Goal: Task Accomplishment & Management: Complete application form

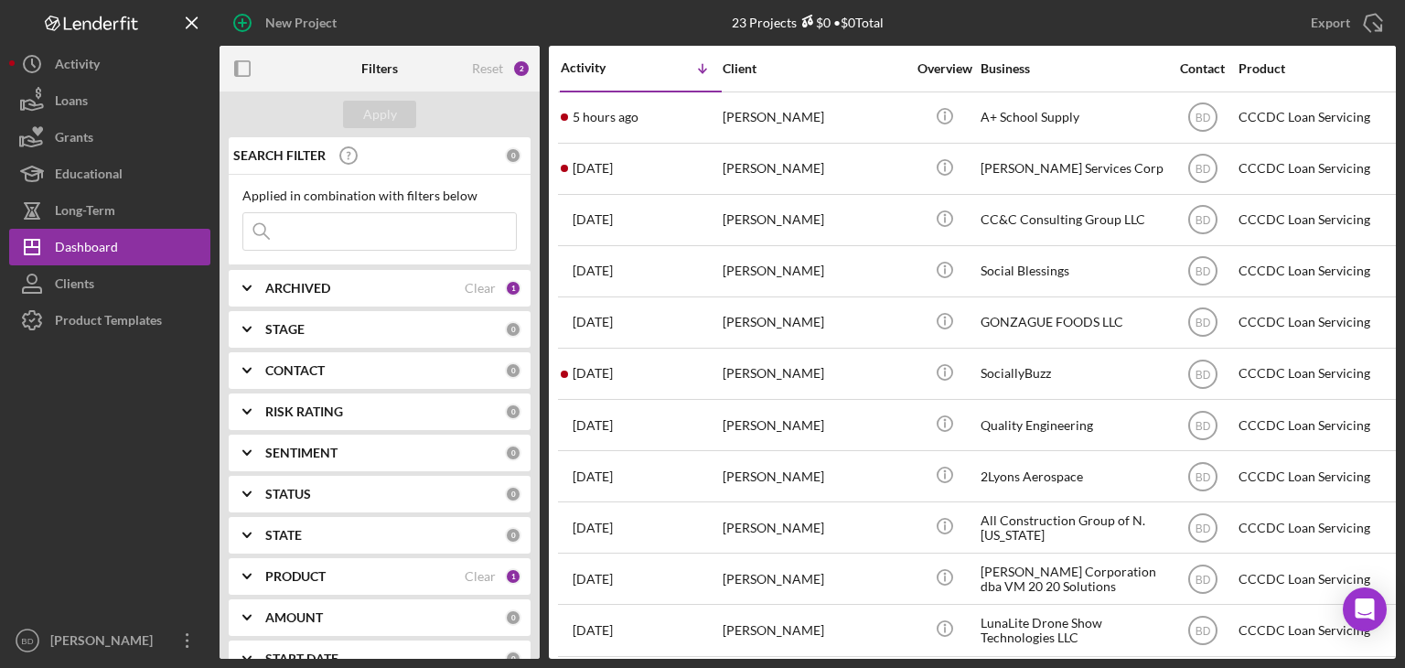
click at [296, 565] on div "PRODUCT Clear 1" at bounding box center [393, 576] width 256 height 37
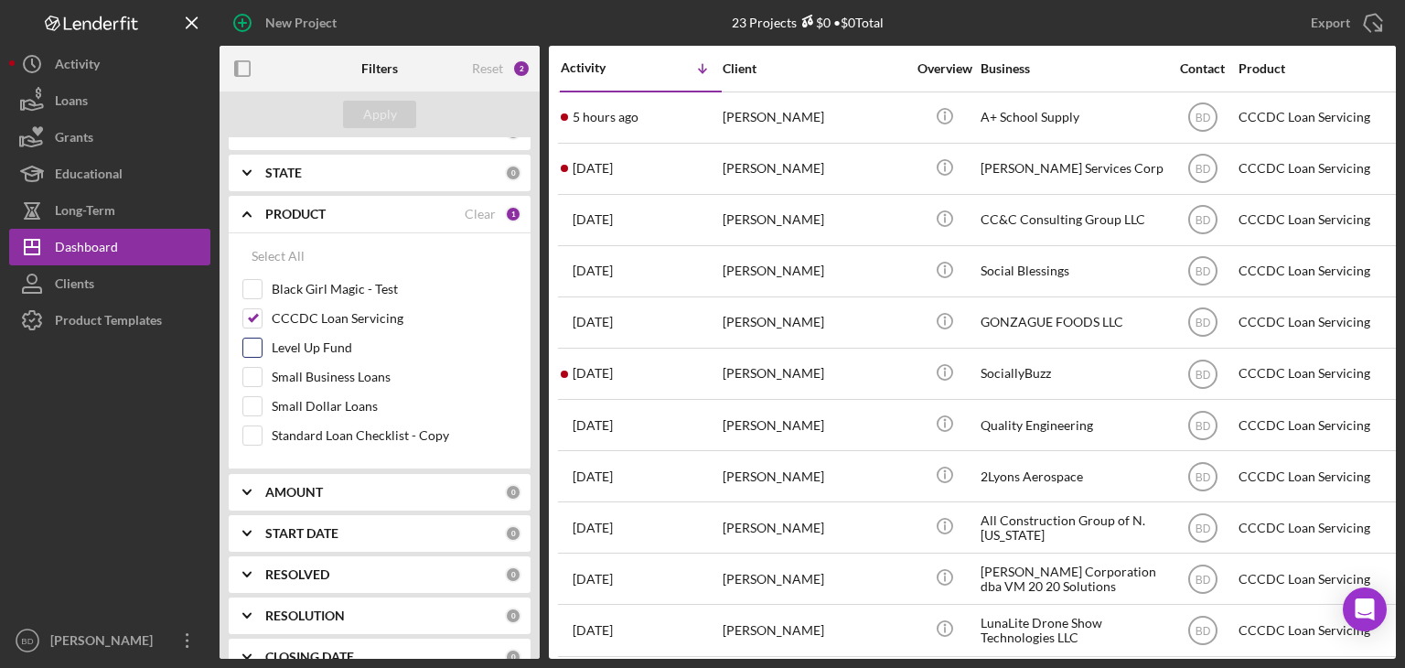
scroll to position [366, 0]
click at [253, 370] on input "Small Business Loans" at bounding box center [252, 373] width 18 height 18
checkbox input "true"
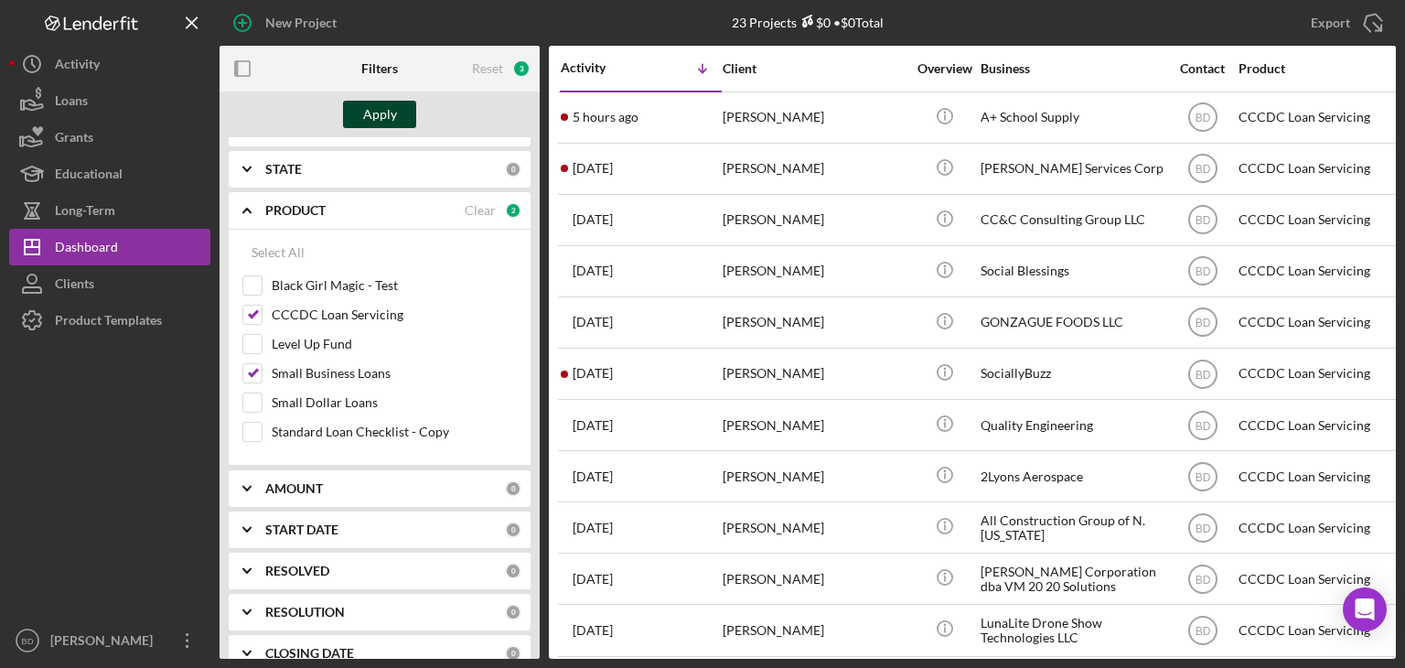
click at [378, 111] on div "Apply" at bounding box center [380, 114] width 34 height 27
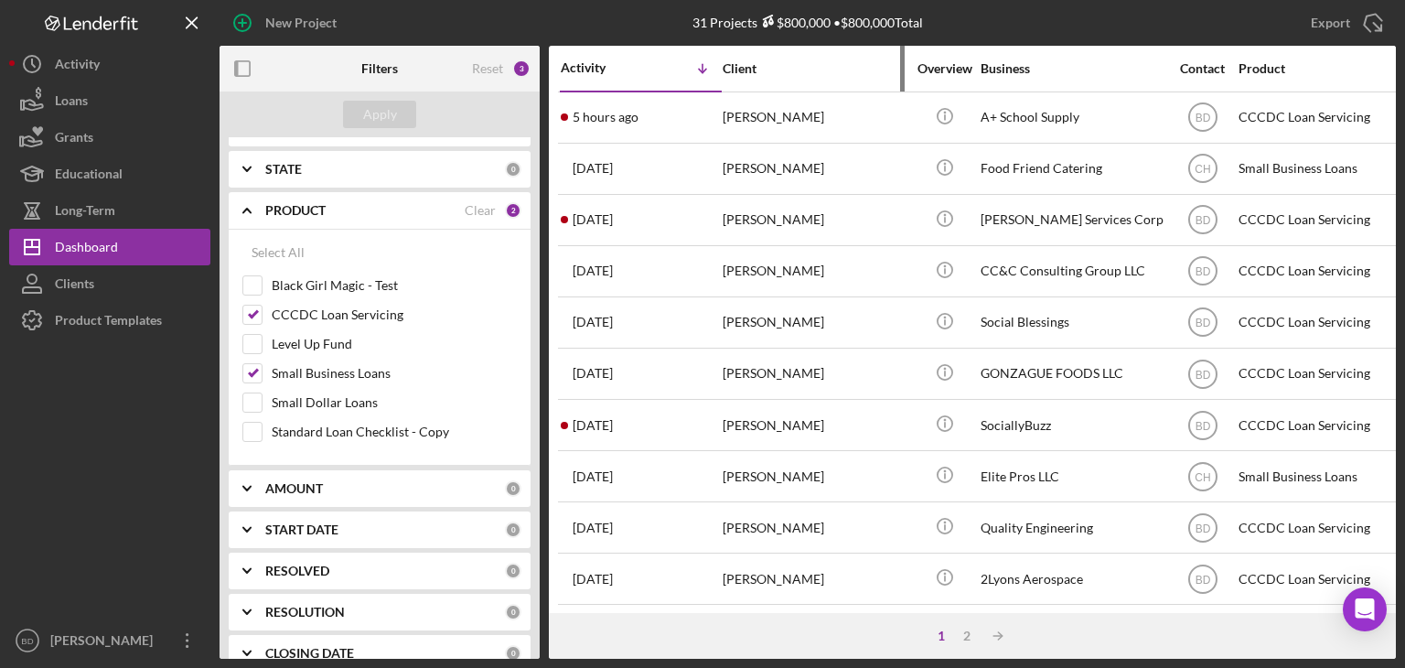
click at [743, 65] on div "Client" at bounding box center [814, 68] width 183 height 15
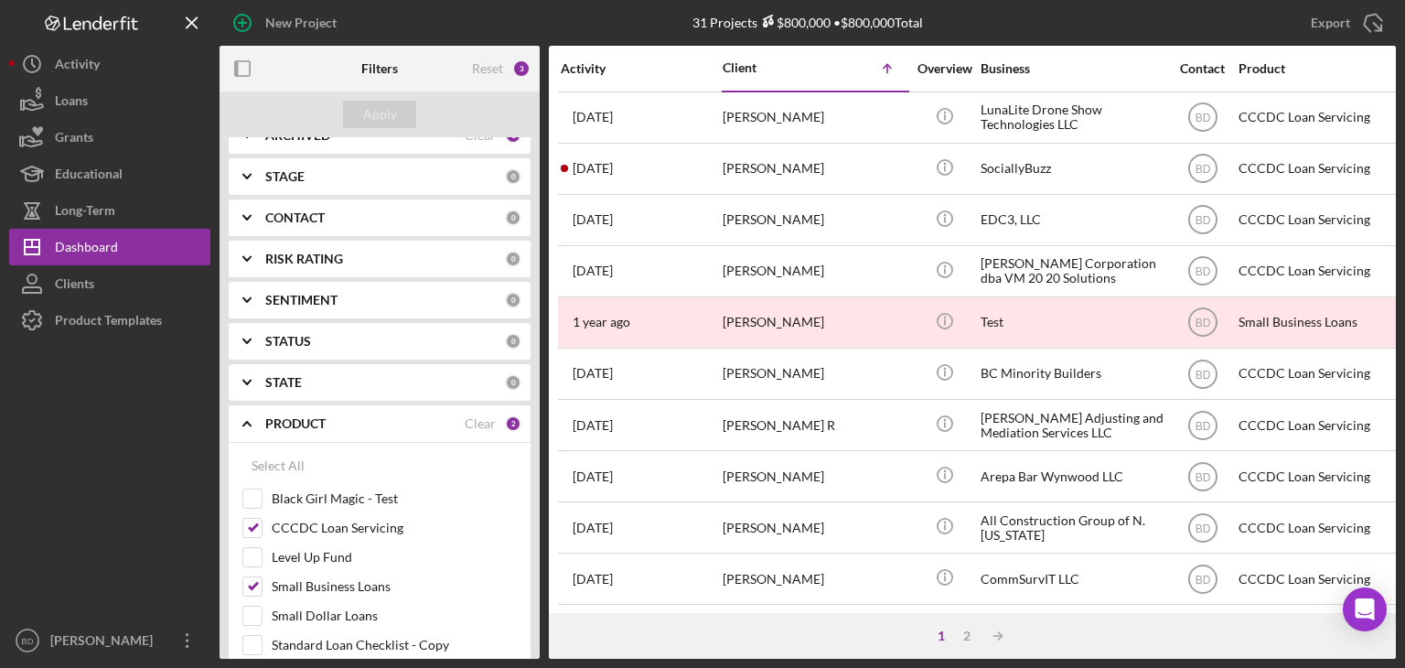
scroll to position [0, 0]
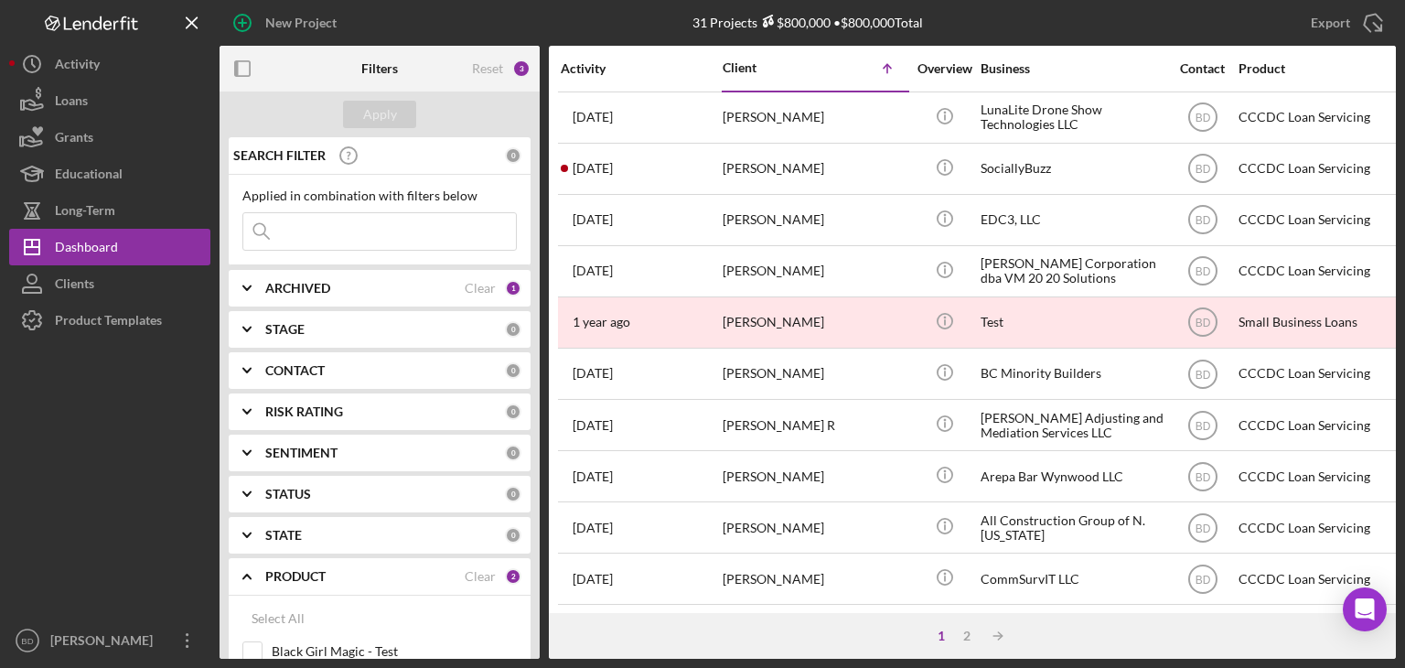
click at [304, 287] on b "ARCHIVED" at bounding box center [297, 288] width 65 height 15
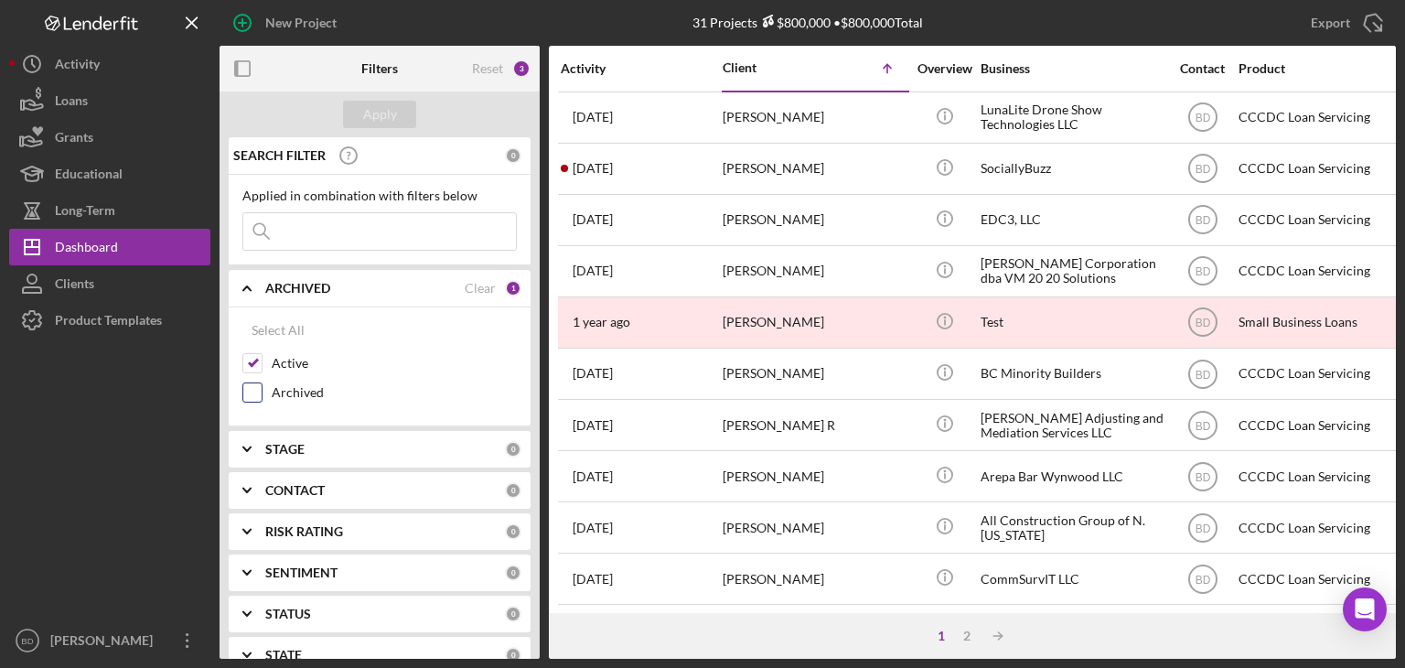
click at [258, 392] on div "Archived" at bounding box center [379, 396] width 274 height 29
click at [253, 391] on input "Archived" at bounding box center [252, 392] width 18 height 18
checkbox input "true"
click at [366, 108] on div "Apply" at bounding box center [380, 114] width 34 height 27
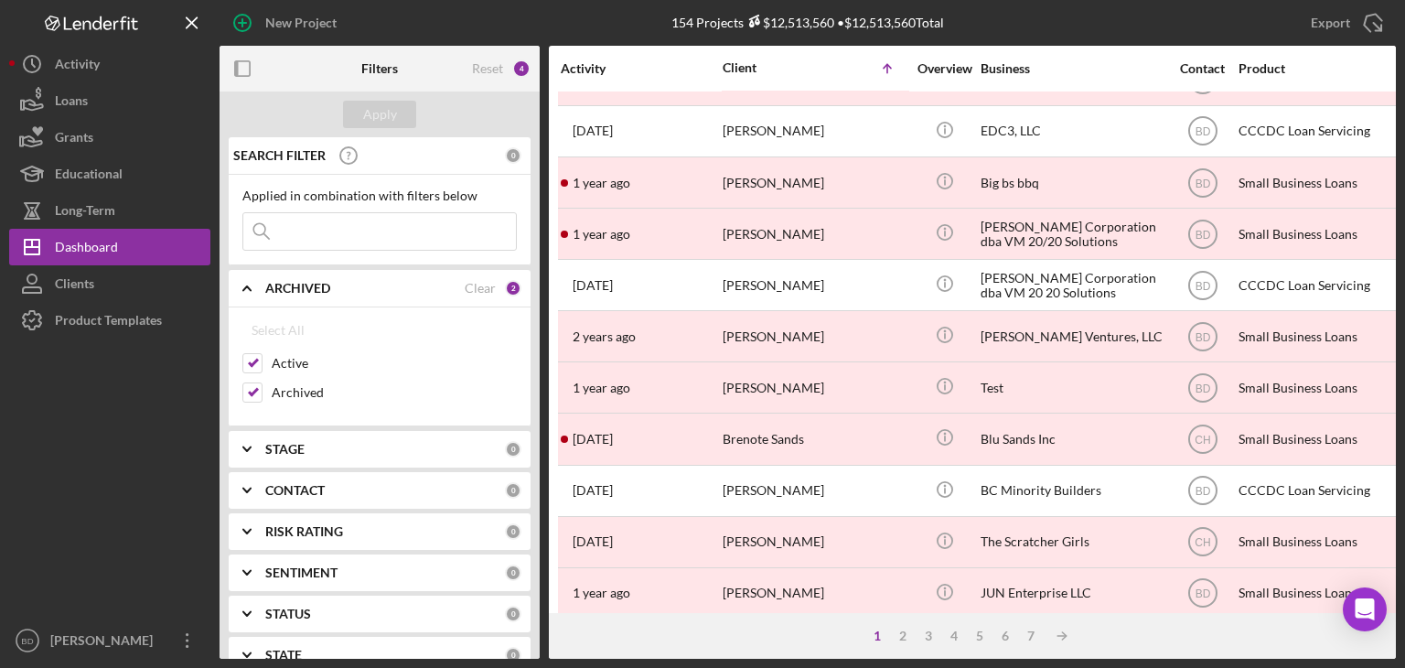
scroll to position [785, 0]
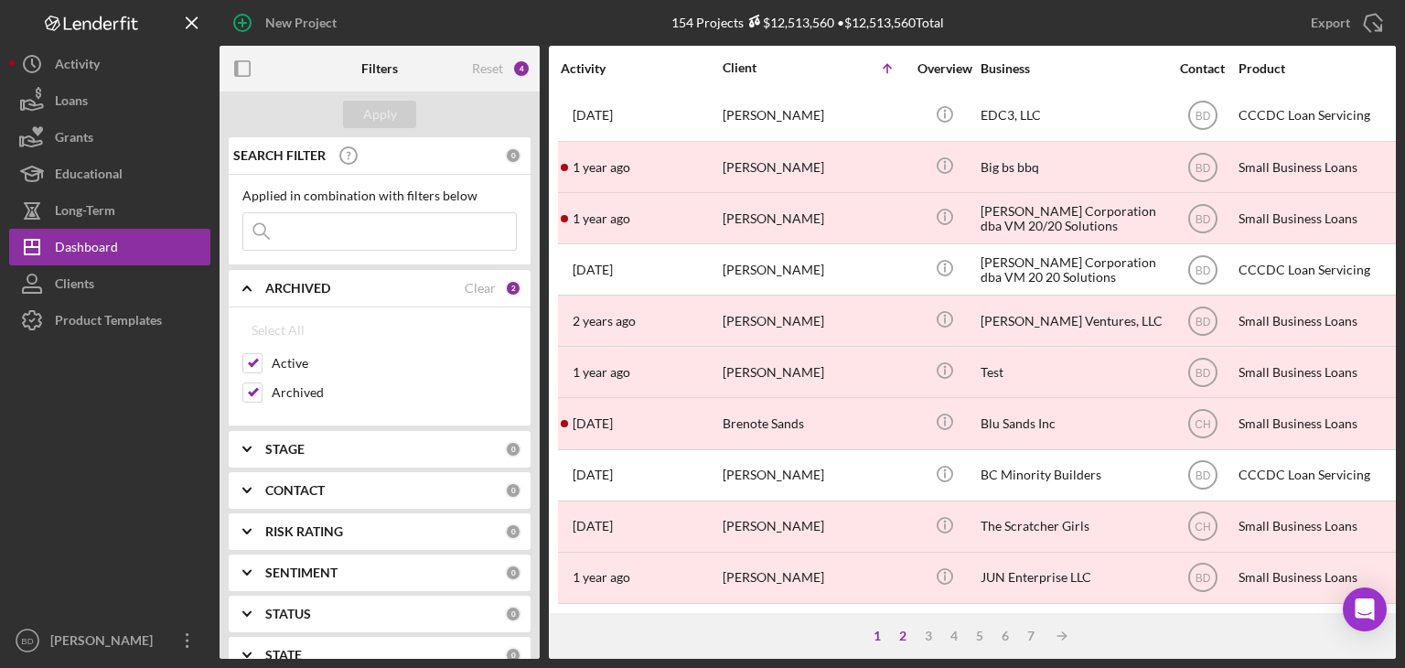
click at [895, 638] on div "2" at bounding box center [903, 635] width 26 height 15
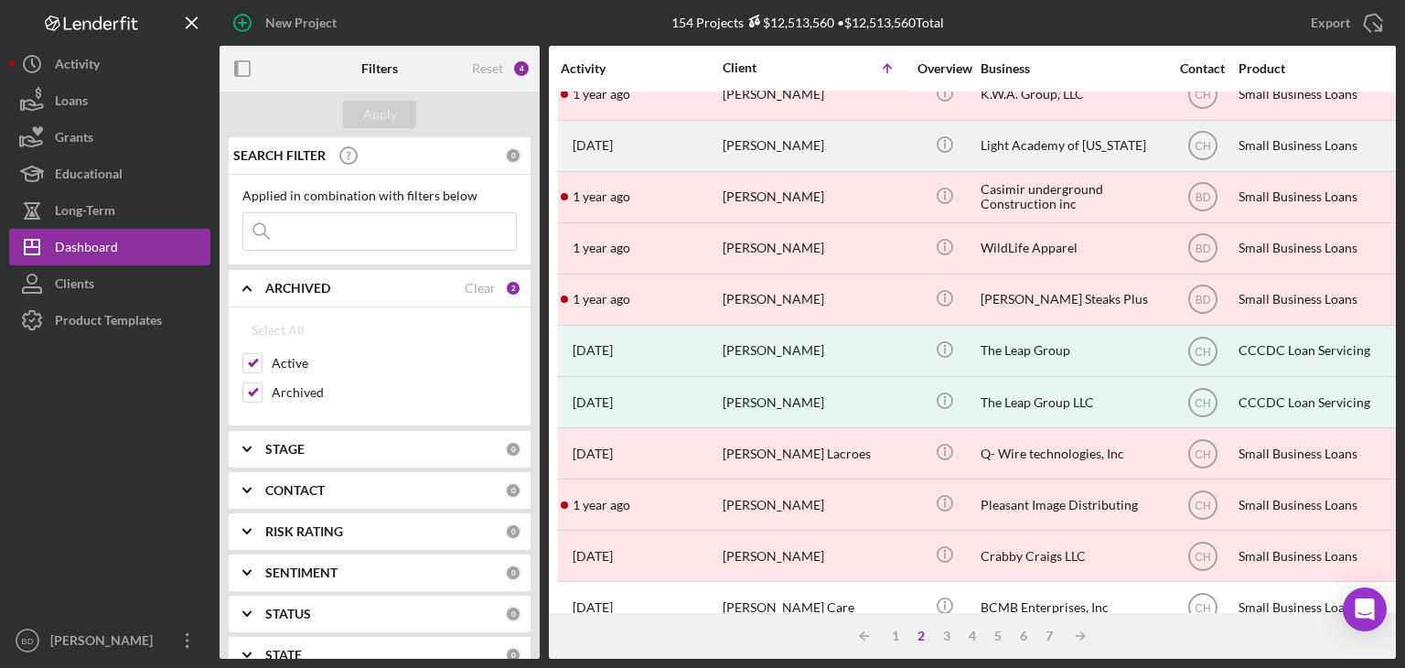
scroll to position [0, 0]
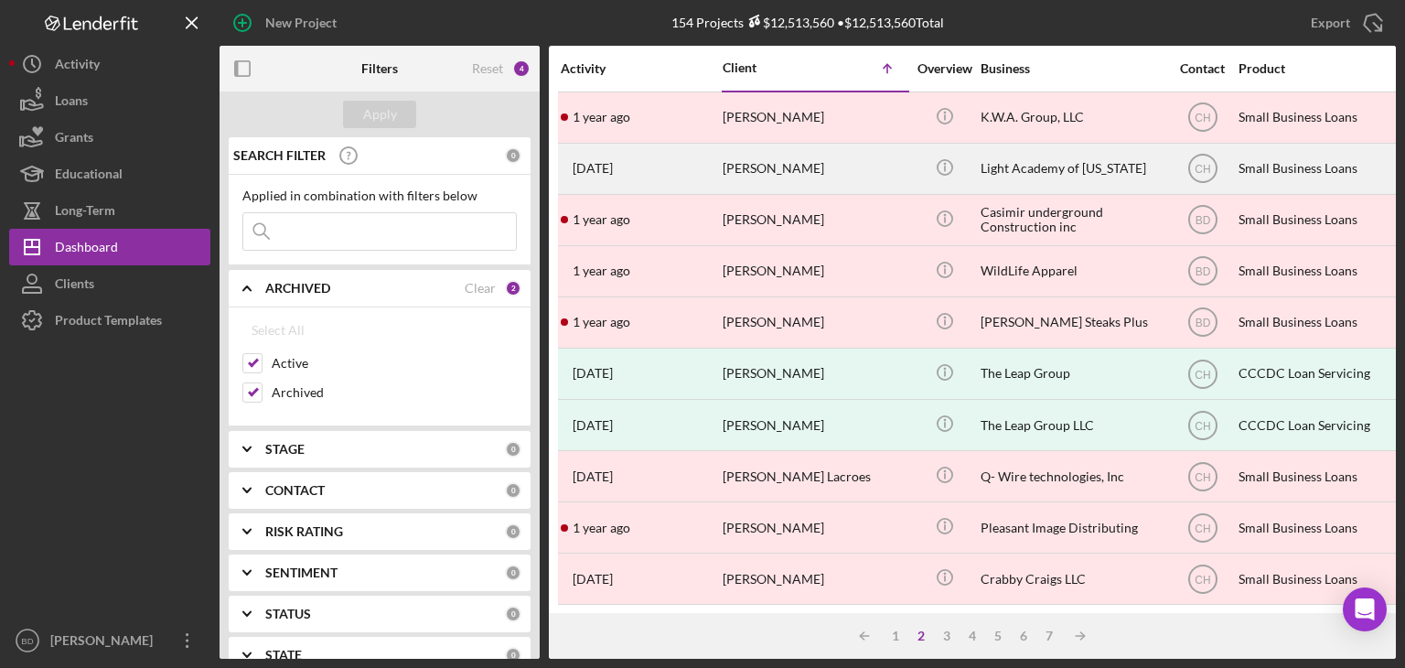
click at [999, 167] on div "Light Academy of Florida" at bounding box center [1072, 169] width 183 height 48
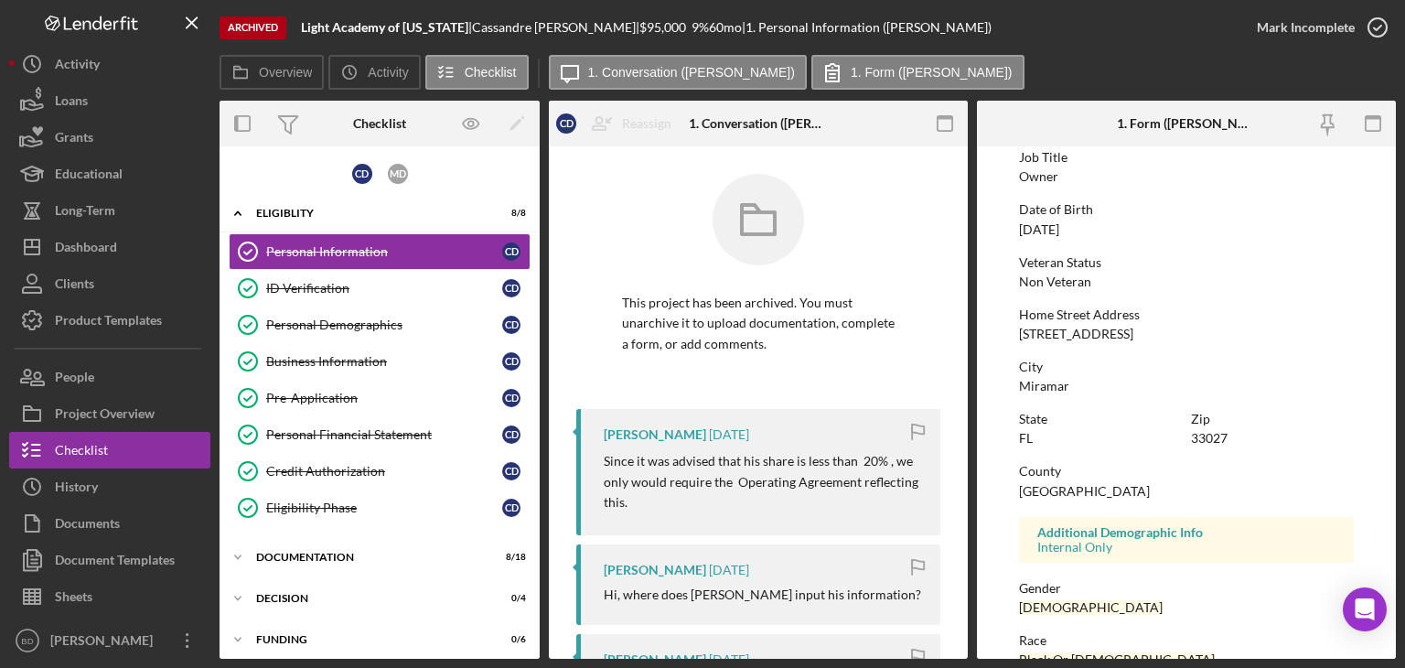
scroll to position [356, 0]
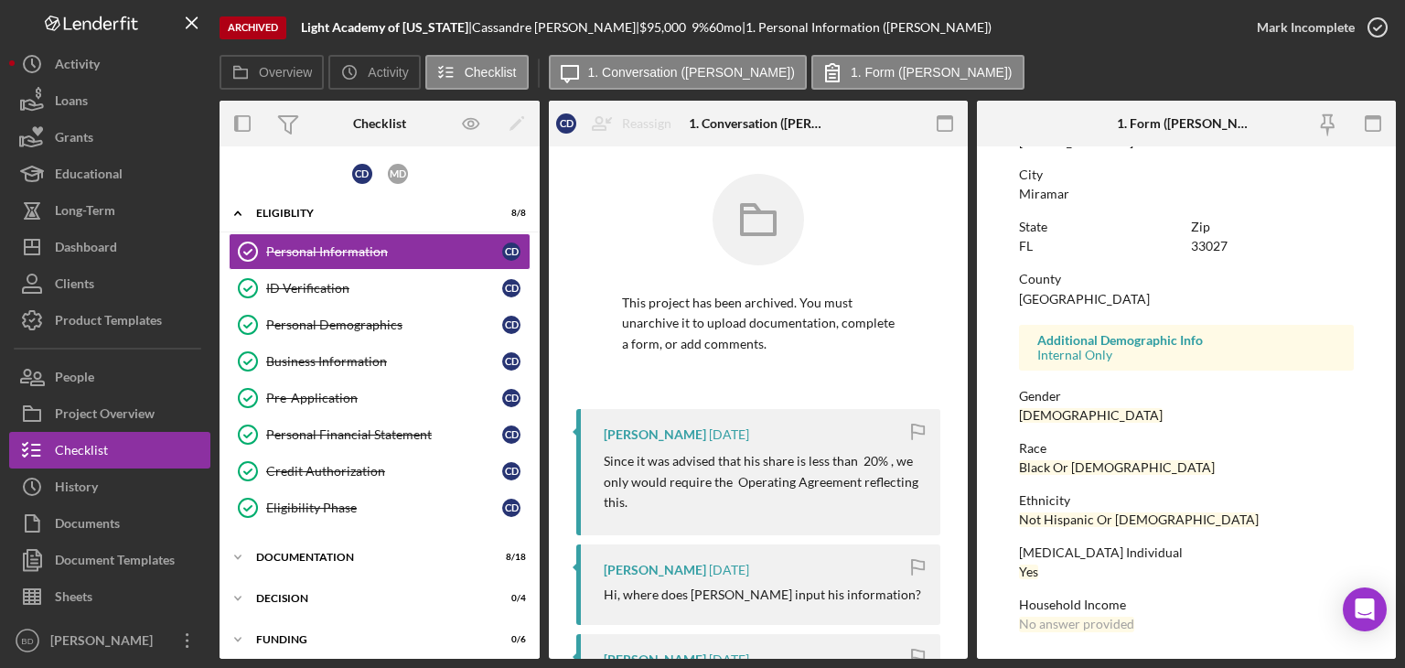
drag, startPoint x: 1105, startPoint y: 551, endPoint x: 1117, endPoint y: 551, distance: 11.9
click at [1115, 551] on div "Low Income Individual" at bounding box center [1186, 552] width 335 height 15
click at [1094, 545] on div "Low Income Individual" at bounding box center [1186, 552] width 335 height 15
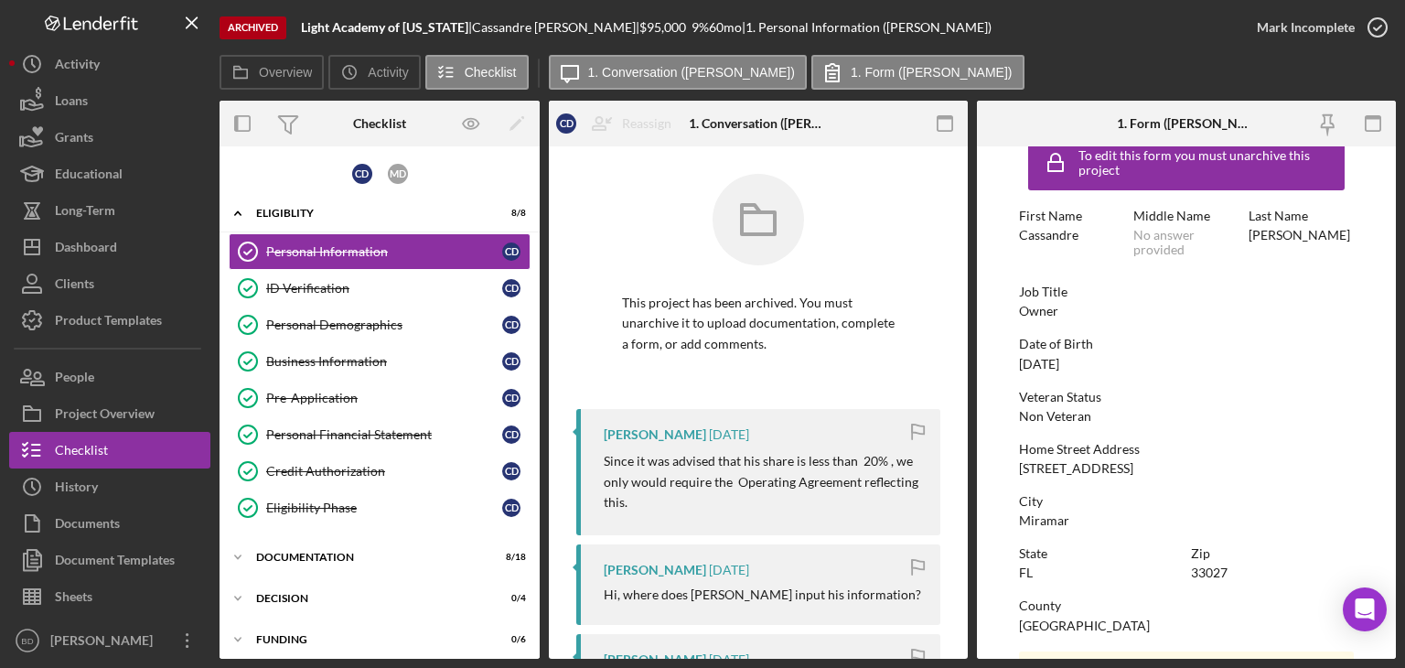
scroll to position [0, 0]
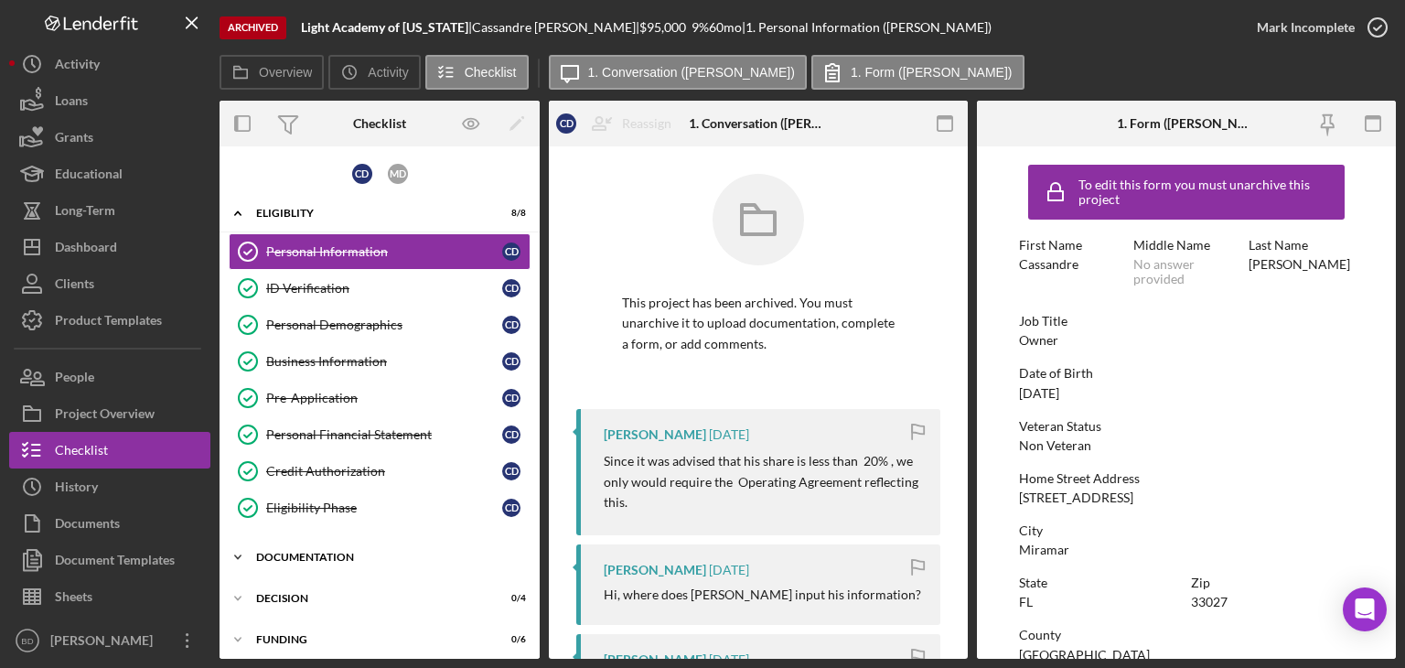
click at [274, 553] on div "Documentation" at bounding box center [386, 557] width 261 height 11
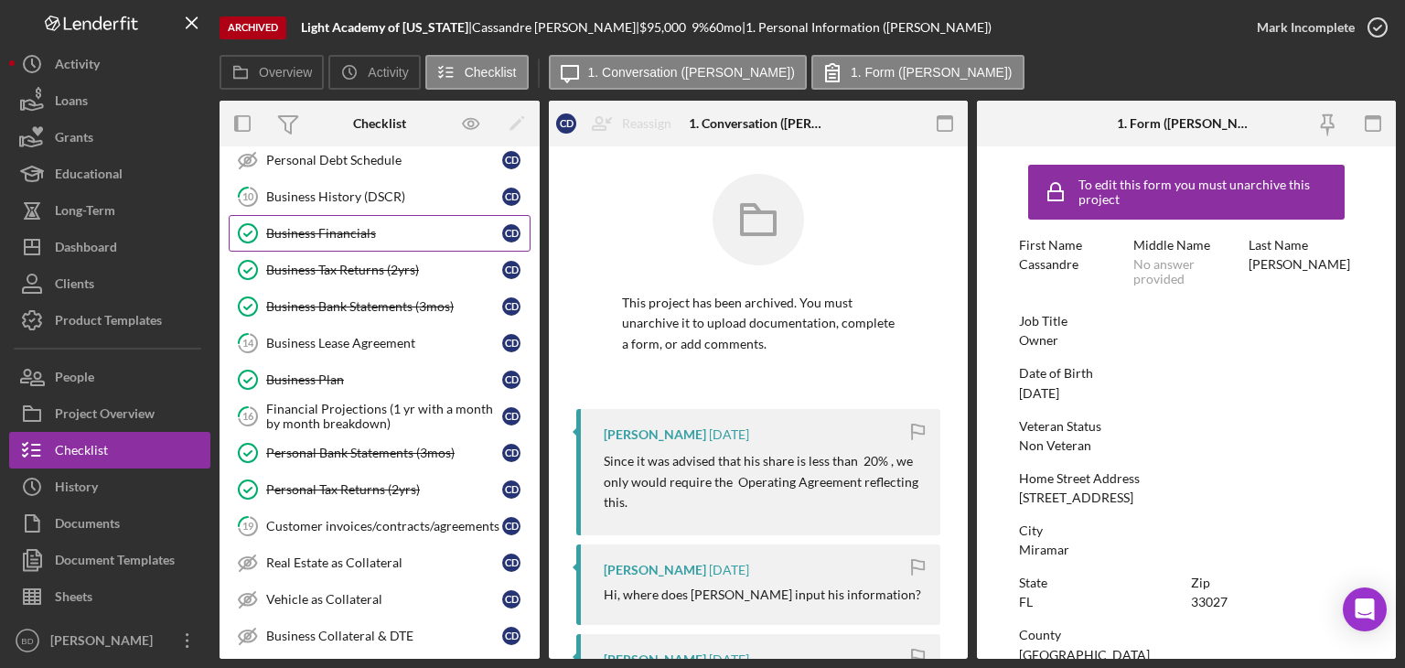
scroll to position [549, 0]
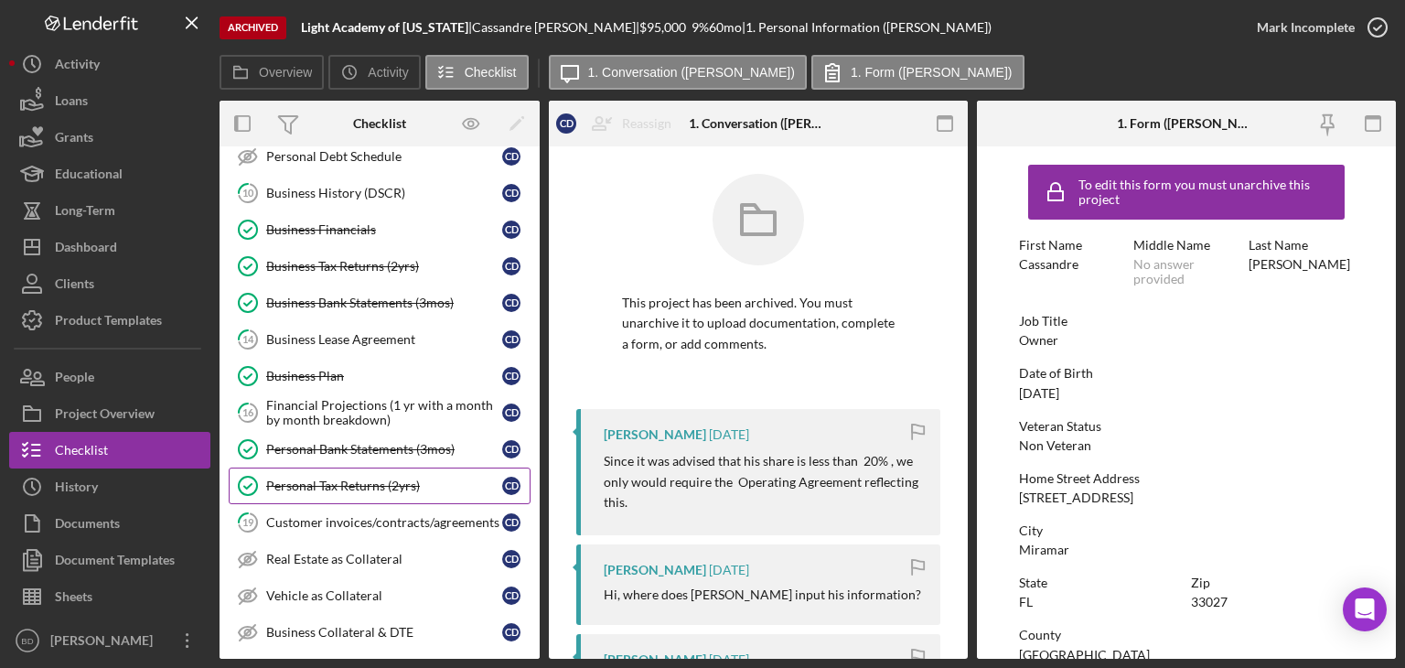
click at [313, 478] on div "Personal Tax Returns (2yrs)" at bounding box center [384, 485] width 236 height 15
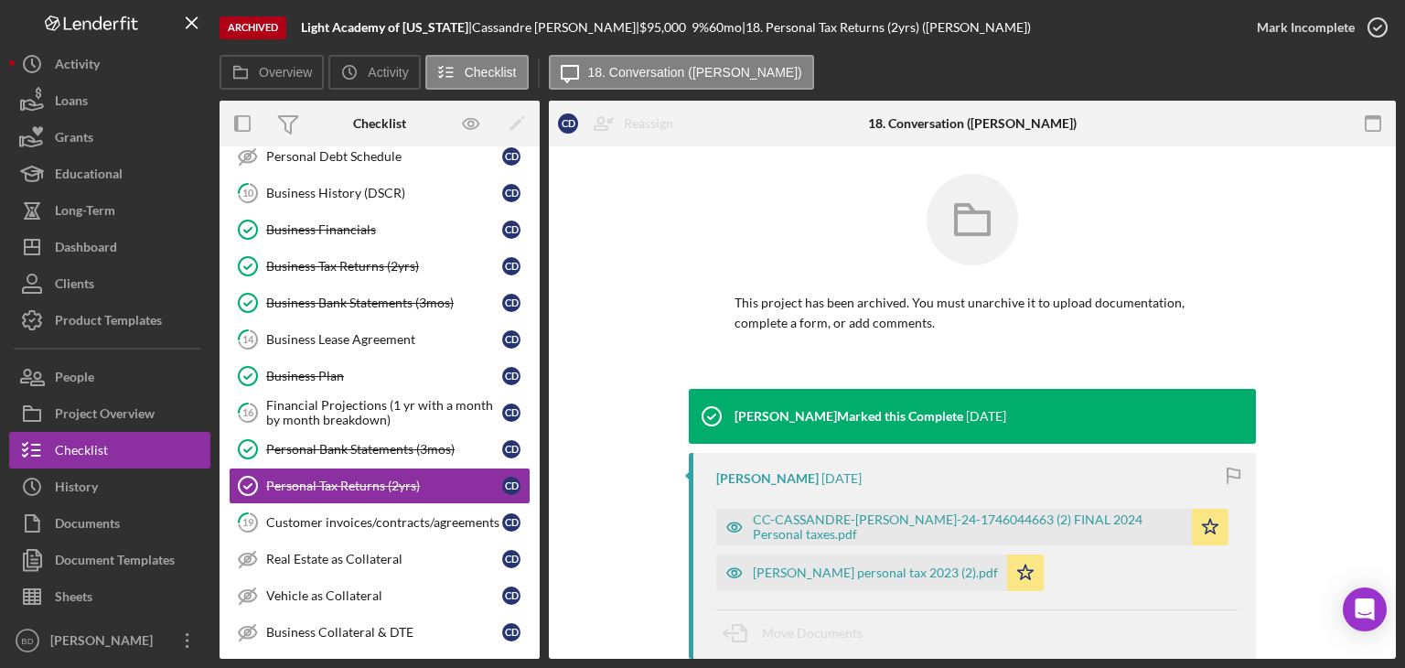
scroll to position [258, 0]
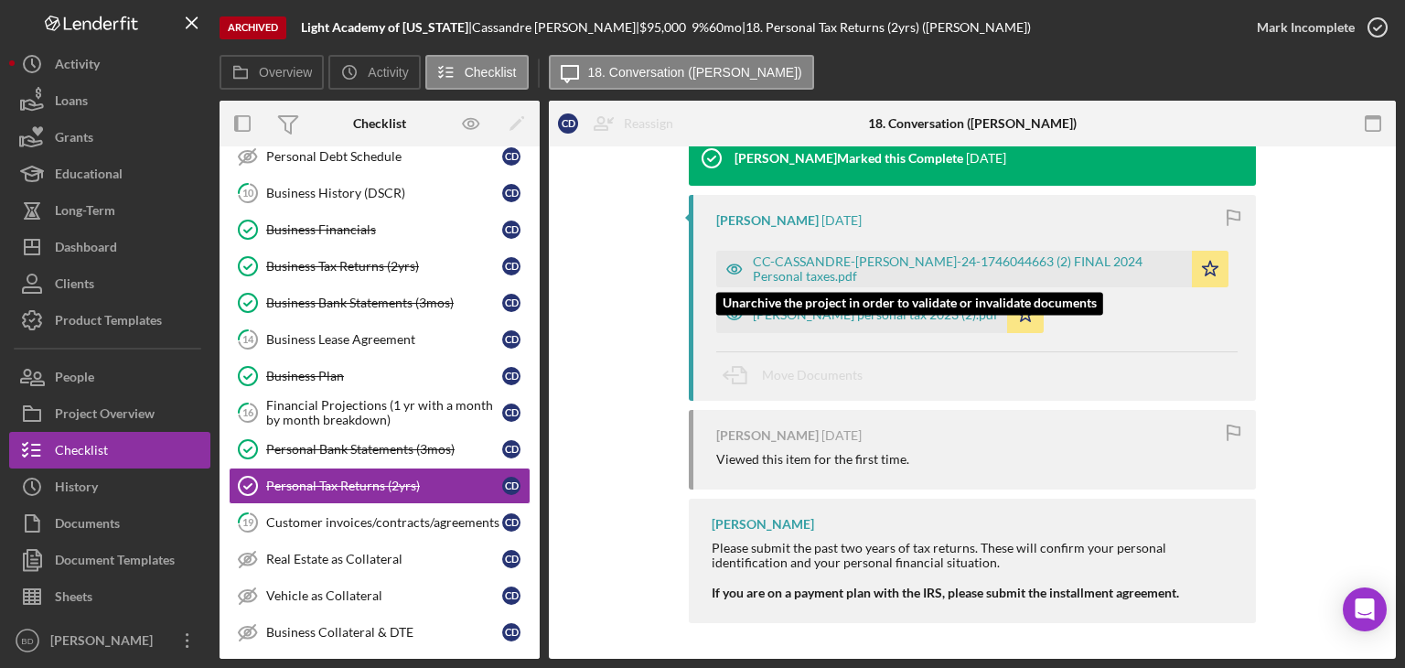
click at [734, 268] on icon "button" at bounding box center [734, 268] width 5 height 5
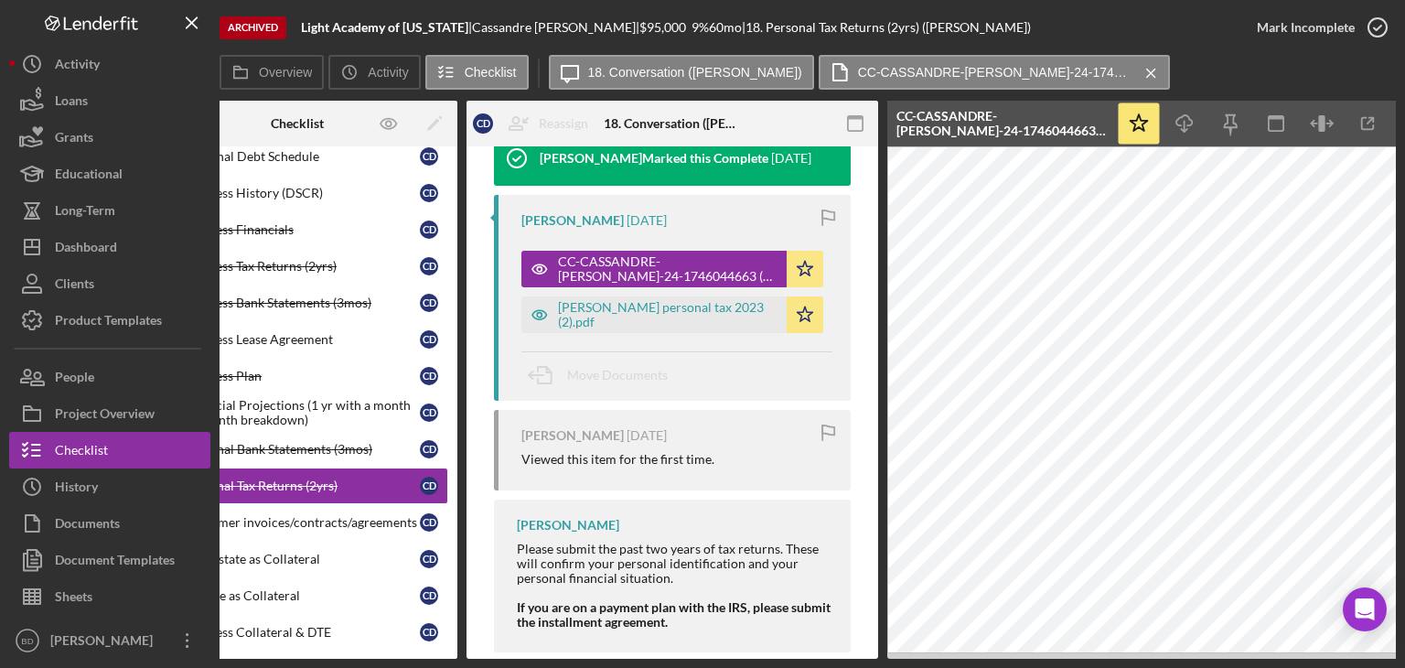
scroll to position [0, 122]
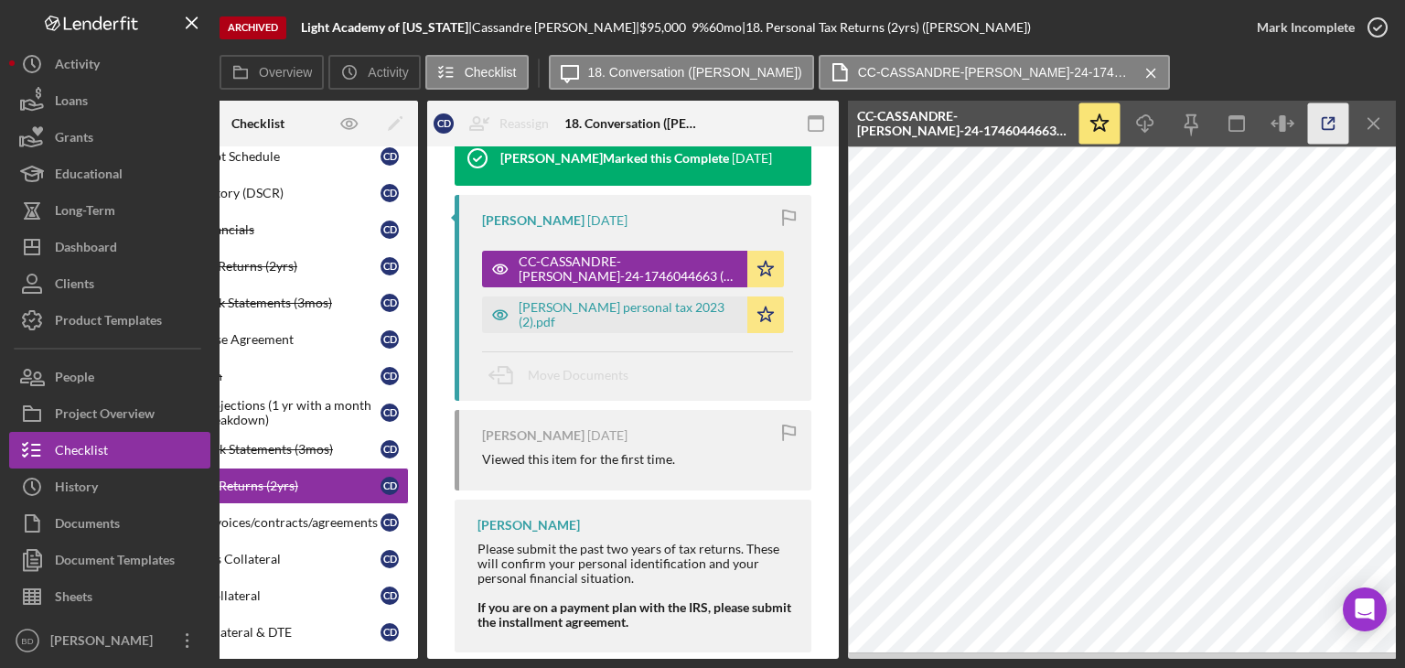
click at [1327, 120] on icon "button" at bounding box center [1328, 123] width 41 height 41
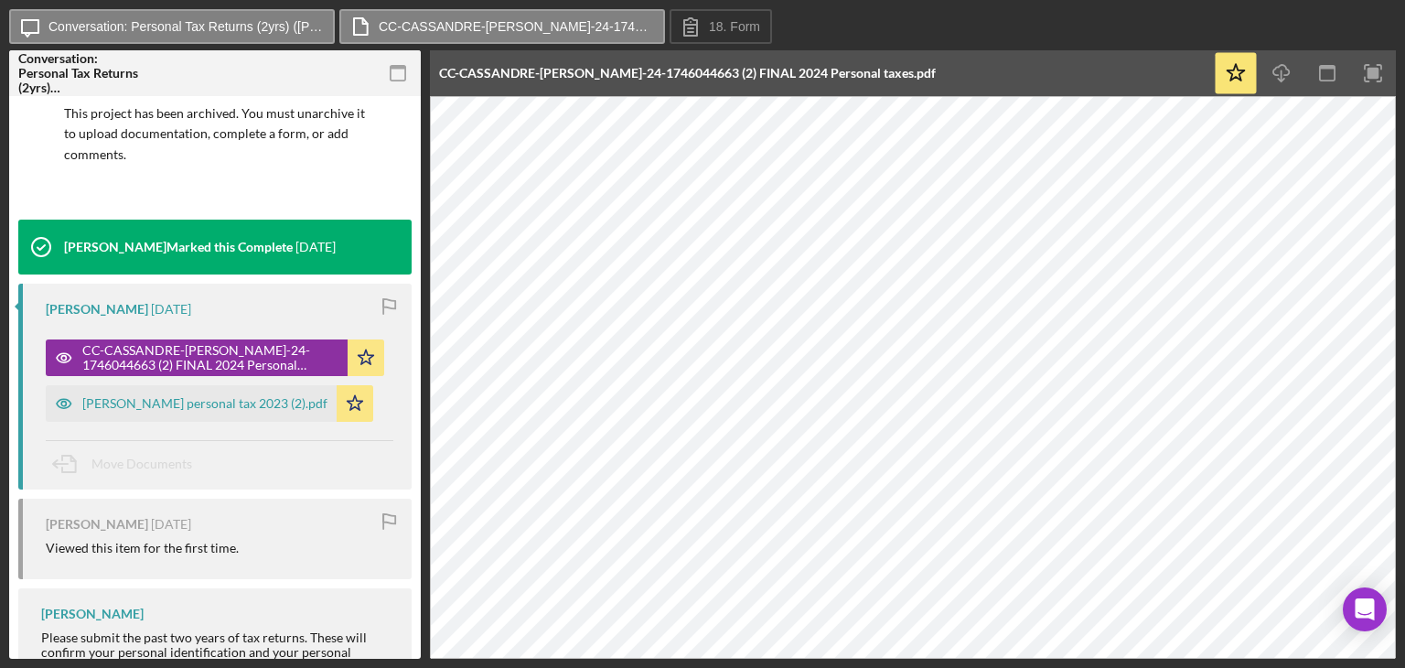
scroll to position [221, 0]
